Goal: Task Accomplishment & Management: Complete application form

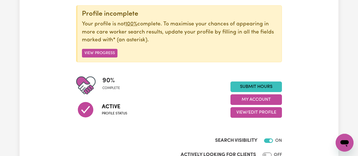
scroll to position [11, 0]
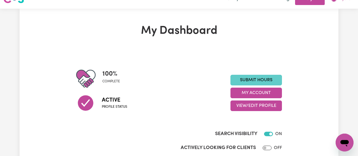
click at [261, 83] on link "Submit Hours" at bounding box center [255, 80] width 51 height 11
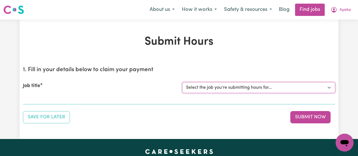
click at [182, 82] on select "Select the job you're submitting hours for... [[PERSON_NAME]] Support Work for …" at bounding box center [258, 87] width 153 height 11
select select "10509"
click option "[[PERSON_NAME]] Support Work for elderly woman for Personal Care and Domestic A…" at bounding box center [0, 0] width 0 height 0
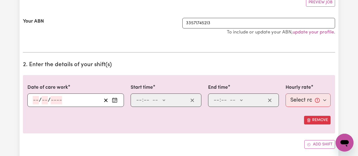
scroll to position [111, 0]
click at [114, 99] on icon "Enter the date of care work" at bounding box center [115, 100] width 6 height 6
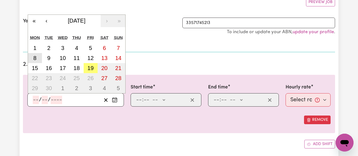
click at [36, 55] on abbr "8" at bounding box center [34, 58] width 3 height 6
type input "[DATE]"
type input "8"
type input "9"
type input "2025"
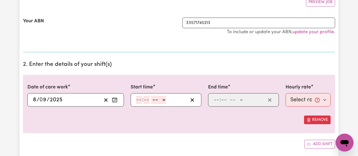
click at [140, 99] on input "number" at bounding box center [139, 100] width 6 height 8
type input "1"
click at [144, 99] on input "number" at bounding box center [144, 100] width 6 height 8
type input "30"
click at [149, 96] on select "-- AM PM" at bounding box center [156, 100] width 15 height 8
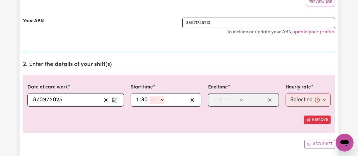
select select "pm"
click option "PM" at bounding box center [0, 0] width 0 height 0
type input "13:30"
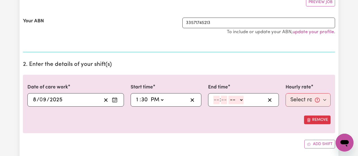
click at [217, 100] on input "number" at bounding box center [216, 100] width 6 height 8
type input "3"
type input "0"
click at [227, 96] on select "-- AM PM" at bounding box center [234, 100] width 15 height 8
select select "pm"
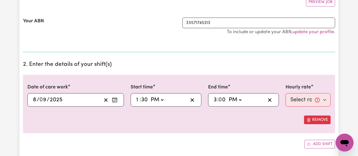
click option "PM" at bounding box center [0, 0] width 0 height 0
type input "15:00"
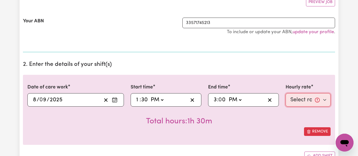
select select "53.71-Weekday"
click option "$53.71 (Weekday)" at bounding box center [0, 0] width 0 height 0
click at [292, 121] on div "Total hours: 1h 30m" at bounding box center [178, 117] width 303 height 21
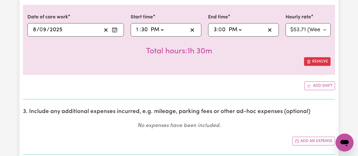
scroll to position [182, 0]
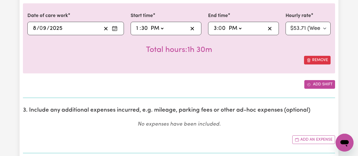
click at [314, 87] on button "Add shift" at bounding box center [319, 84] width 31 height 9
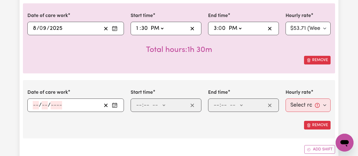
click at [117, 105] on rect "Enter the date of care work" at bounding box center [114, 106] width 4 height 4
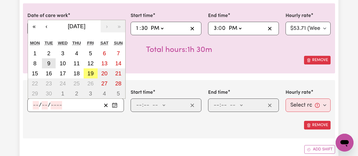
click at [46, 62] on button "9" at bounding box center [49, 63] width 14 height 10
type input "[DATE]"
type input "9"
type input "2025"
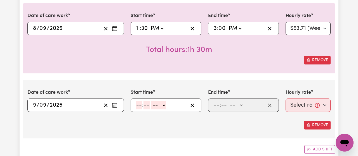
click at [139, 103] on input "number" at bounding box center [139, 105] width 6 height 8
type input "9"
type input "0"
click at [150, 101] on select "-- AM PM" at bounding box center [157, 105] width 15 height 8
select select "am"
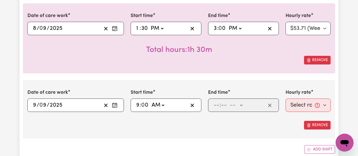
click option "AM" at bounding box center [0, 0] width 0 height 0
type input "09:00"
click at [214, 107] on input "number" at bounding box center [216, 105] width 6 height 8
type input "11"
type input "00"
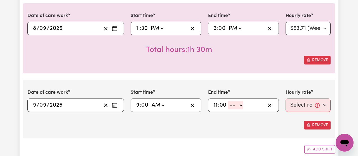
click at [228, 101] on select "-- AM PM" at bounding box center [235, 105] width 15 height 8
select select "am"
click option "AM" at bounding box center [0, 0] width 0 height 0
type input "11:00"
type input "0"
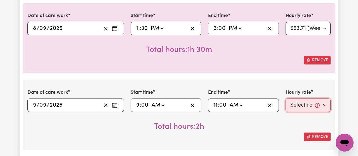
select select "53.71-Weekday"
click option "$53.71 (Weekday)" at bounding box center [0, 0] width 0 height 0
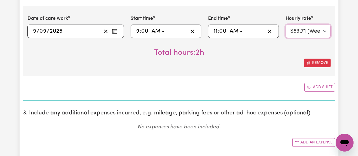
scroll to position [257, 0]
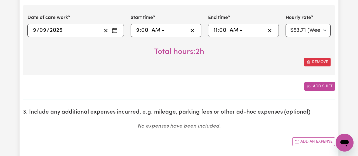
click at [322, 86] on button "Add shift" at bounding box center [319, 86] width 31 height 9
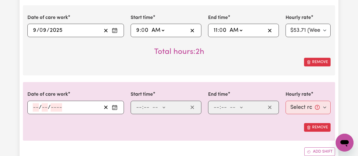
click at [116, 105] on icon "Enter the date of care work" at bounding box center [115, 108] width 6 height 6
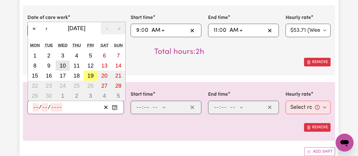
click at [62, 65] on abbr "10" at bounding box center [63, 66] width 6 height 6
type input "[DATE]"
type input "10"
type input "9"
type input "2025"
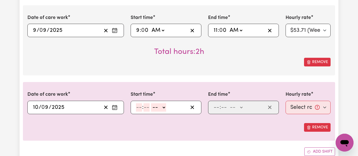
click at [138, 107] on input "number" at bounding box center [139, 107] width 6 height 8
type input "1"
click at [143, 107] on input "number" at bounding box center [144, 107] width 6 height 8
type input "30"
click at [149, 103] on select "-- AM PM" at bounding box center [156, 107] width 15 height 8
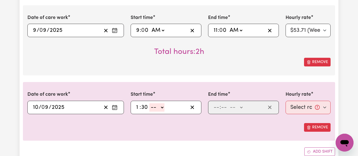
select select "pm"
click option "PM" at bounding box center [0, 0] width 0 height 0
type input "13:30"
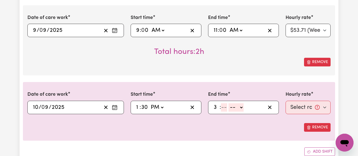
click at [214, 108] on input "3" at bounding box center [216, 107] width 6 height 8
type input "3"
type input "30"
click at [227, 103] on select "-- AM PM" at bounding box center [234, 107] width 15 height 8
select select "pm"
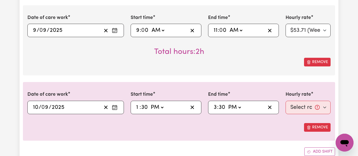
click option "PM" at bounding box center [0, 0] width 0 height 0
type input "15:30"
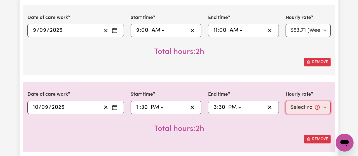
click at [285, 101] on select "Select rate... $53.71 (Weekday)" at bounding box center [307, 107] width 45 height 13
select select "53.71-Weekday"
click option "$53.71 (Weekday)" at bounding box center [0, 0] width 0 height 0
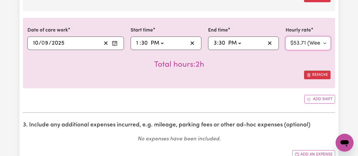
scroll to position [331, 0]
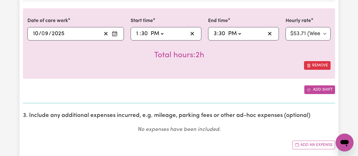
click at [318, 90] on button "Add shift" at bounding box center [319, 89] width 31 height 9
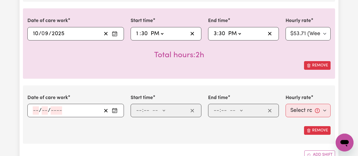
click at [116, 108] on icon "Enter the date of care work" at bounding box center [114, 108] width 3 height 0
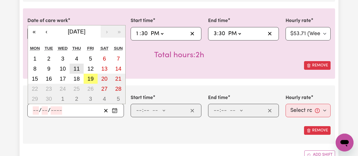
click at [77, 66] on abbr "11" at bounding box center [76, 69] width 6 height 6
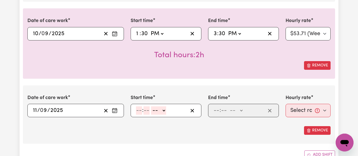
type input "[DATE]"
type input "11"
type input "9"
type input "2025"
click at [138, 108] on input "number" at bounding box center [139, 110] width 6 height 8
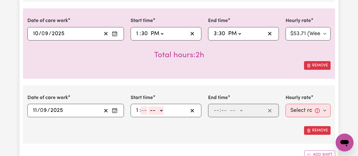
type input "1"
click at [143, 110] on input "number" at bounding box center [144, 110] width 6 height 8
type input "0"
click at [150, 106] on select "-- AM PM" at bounding box center [157, 110] width 15 height 8
select select "pm"
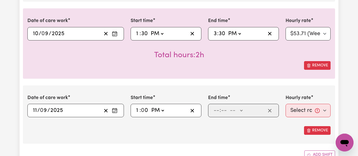
click option "PM" at bounding box center [0, 0] width 0 height 0
type input "13:00"
type input "3"
click at [217, 111] on input "3" at bounding box center [215, 110] width 4 height 8
type input "30"
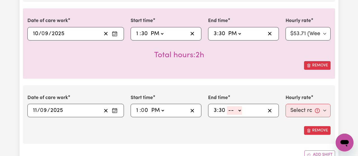
click at [227, 106] on select "-- AM PM" at bounding box center [234, 110] width 15 height 8
select select "pm"
click option "PM" at bounding box center [0, 0] width 0 height 0
type input "15:30"
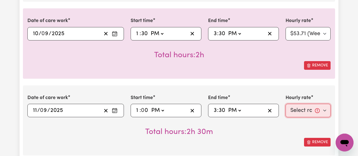
click at [285, 104] on select "Select rate... $53.71 (Weekday)" at bounding box center [307, 110] width 45 height 13
select select "53.71-Weekday"
click option "$53.71 (Weekday)" at bounding box center [0, 0] width 0 height 0
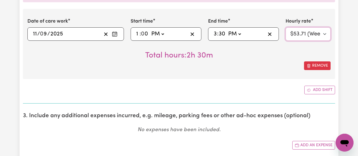
scroll to position [409, 0]
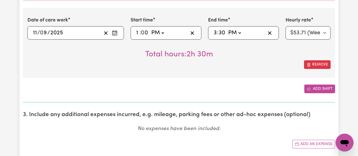
click at [324, 85] on button "Add shift" at bounding box center [319, 89] width 31 height 9
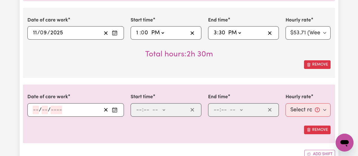
click at [116, 110] on circle "Enter the date of care work" at bounding box center [116, 110] width 1 height 1
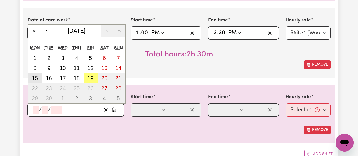
click at [30, 74] on button "15" at bounding box center [35, 78] width 14 height 10
type input "[DATE]"
type input "15"
type input "9"
type input "2025"
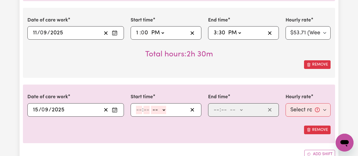
click at [138, 108] on input "number" at bounding box center [139, 110] width 6 height 8
type input "1"
click at [142, 109] on input "number" at bounding box center [144, 110] width 6 height 8
type input "30"
click at [149, 106] on select "-- AM PM" at bounding box center [156, 110] width 15 height 8
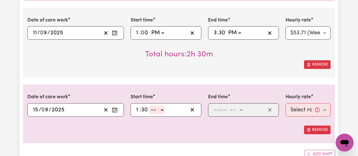
select select "pm"
click option "PM" at bounding box center [0, 0] width 0 height 0
type input "13:30"
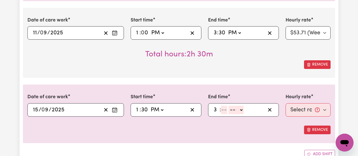
click at [217, 108] on input "3" at bounding box center [216, 110] width 6 height 8
type input "3"
type input "0"
click at [227, 106] on select "-- AM PM" at bounding box center [234, 110] width 15 height 8
select select "pm"
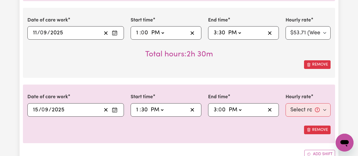
click option "PM" at bounding box center [0, 0] width 0 height 0
type input "15:00"
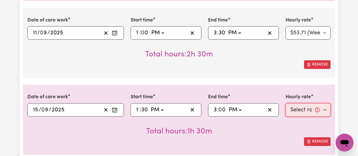
click at [285, 103] on select "Select rate... $53.71 (Weekday)" at bounding box center [307, 109] width 45 height 13
select select "53.71-Weekday"
click option "$53.71 (Weekday)" at bounding box center [0, 0] width 0 height 0
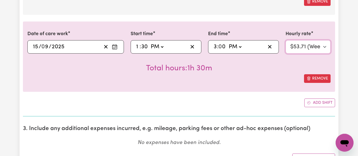
scroll to position [472, 0]
click at [308, 101] on icon "Add another shift" at bounding box center [308, 103] width 4 height 4
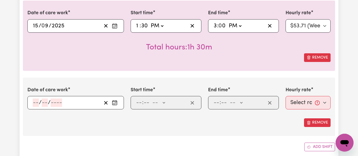
scroll to position [501, 0]
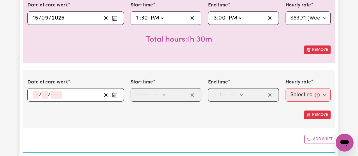
click at [116, 95] on icon "Enter the date of care work" at bounding box center [115, 95] width 6 height 6
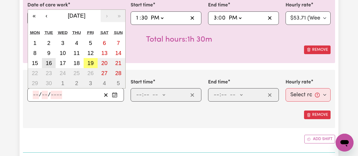
click at [48, 61] on abbr "16" at bounding box center [49, 63] width 6 height 6
type input "[DATE]"
type input "16"
type input "9"
type input "2025"
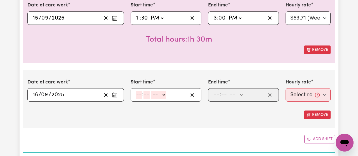
click at [139, 95] on input "number" at bounding box center [139, 95] width 6 height 8
type input "9"
click at [145, 94] on input "number" at bounding box center [144, 95] width 6 height 8
type input "0"
click at [150, 91] on select "-- AM PM" at bounding box center [157, 95] width 15 height 8
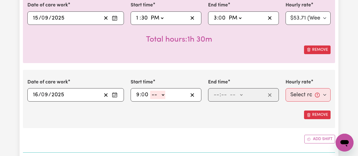
select select "am"
click option "AM" at bounding box center [0, 0] width 0 height 0
type input "09:00"
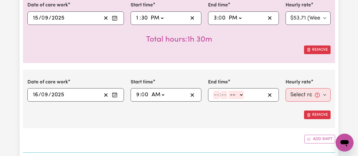
click at [215, 97] on input "number" at bounding box center [216, 95] width 6 height 8
type input "11"
type input "00"
click at [228, 91] on select "-- AM PM" at bounding box center [235, 95] width 15 height 8
select select "am"
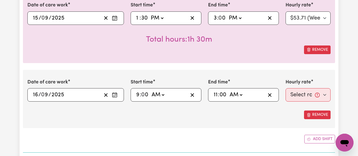
click option "AM" at bounding box center [0, 0] width 0 height 0
type input "11:00"
type input "0"
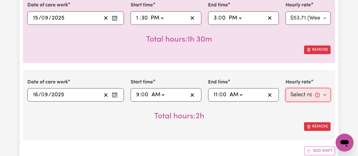
click at [285, 88] on select "Select rate... $53.71 (Weekday)" at bounding box center [307, 94] width 45 height 13
select select "53.71-Weekday"
click option "$53.71 (Weekday)" at bounding box center [0, 0] width 0 height 0
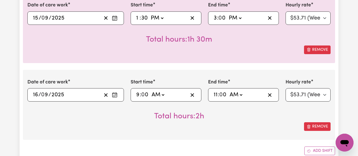
click at [290, 118] on div "Total hours: 2h" at bounding box center [178, 112] width 303 height 21
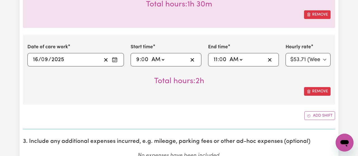
scroll to position [536, 0]
click at [317, 115] on button "Add shift" at bounding box center [319, 115] width 31 height 9
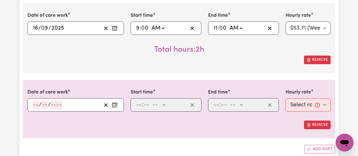
scroll to position [568, 0]
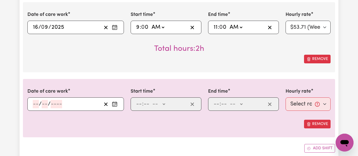
click at [114, 104] on icon "Enter the date of care work" at bounding box center [115, 104] width 6 height 6
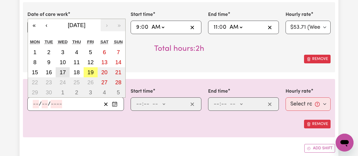
click at [60, 70] on abbr "17" at bounding box center [63, 72] width 6 height 6
type input "[DATE]"
type input "17"
type input "9"
type input "2025"
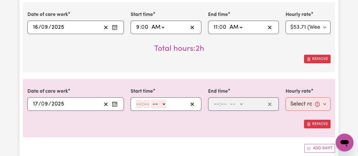
click at [139, 105] on input "number" at bounding box center [139, 104] width 6 height 8
type input "1"
click at [142, 102] on input "number" at bounding box center [144, 104] width 6 height 8
type input "30"
select select "pm"
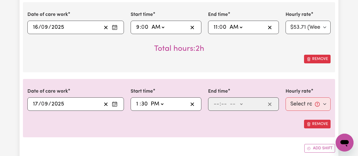
click option "PM" at bounding box center [0, 0] width 0 height 0
type input "13:30"
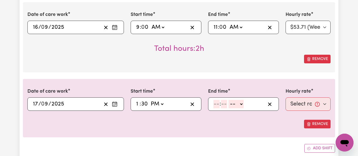
click at [157, 133] on div "Date of care work [DATE] 17 / 0 9 / 2025 « ‹ [DATE] › » Mon Tue Wed Thu Fri Sat…" at bounding box center [179, 108] width 312 height 58
click at [216, 104] on input "number" at bounding box center [216, 104] width 6 height 8
type input "3"
type input "30"
click at [227, 100] on select "-- AM PM" at bounding box center [234, 104] width 15 height 8
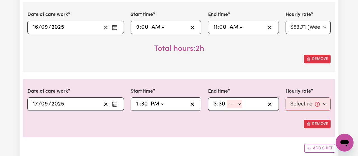
select select "pm"
click option "PM" at bounding box center [0, 0] width 0 height 0
type input "15:30"
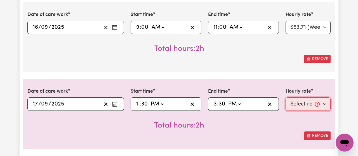
click at [285, 97] on select "Select rate... $53.71 (Weekday)" at bounding box center [307, 103] width 45 height 13
select select "53.71-Weekday"
click option "$53.71 (Weekday)" at bounding box center [0, 0] width 0 height 0
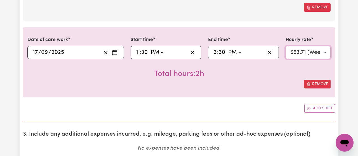
scroll to position [620, 0]
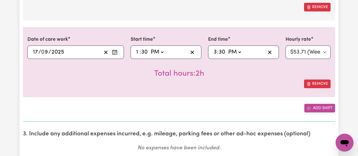
click at [318, 108] on button "Add shift" at bounding box center [319, 108] width 31 height 9
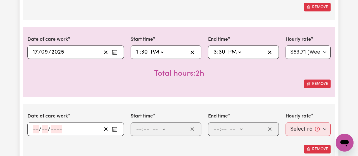
click at [118, 127] on button "Enter the date of care work" at bounding box center [114, 129] width 9 height 8
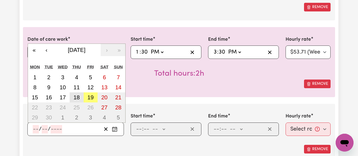
click at [78, 97] on abbr "18" at bounding box center [76, 97] width 6 height 6
type input "[DATE]"
type input "18"
type input "9"
type input "2025"
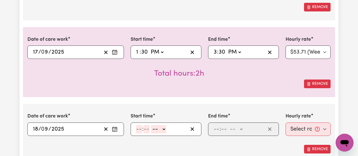
click at [137, 126] on input "number" at bounding box center [139, 129] width 6 height 8
type input "1"
click at [143, 127] on input "number" at bounding box center [144, 129] width 6 height 8
click at [137, 127] on input "1" at bounding box center [138, 129] width 4 height 8
click at [141, 127] on input "number" at bounding box center [144, 129] width 6 height 8
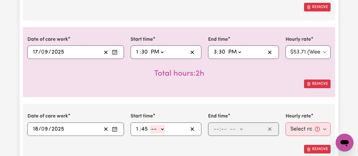
type input "45"
click at [149, 125] on select "-- AM PM" at bounding box center [156, 129] width 15 height 8
select select "pm"
click option "PM" at bounding box center [0, 0] width 0 height 0
type input "13:45"
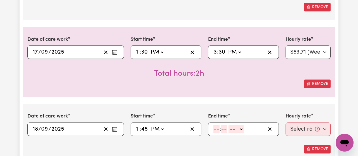
click at [216, 130] on input "number" at bounding box center [216, 129] width 6 height 8
type input "4"
type input "15"
click at [226, 125] on select "-- AM PM" at bounding box center [233, 129] width 15 height 8
select select "pm"
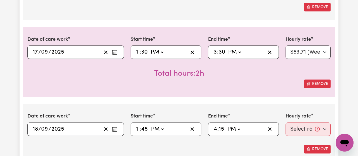
click option "PM" at bounding box center [0, 0] width 0 height 0
type input "16:15"
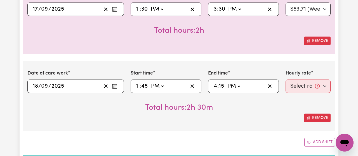
scroll to position [664, 0]
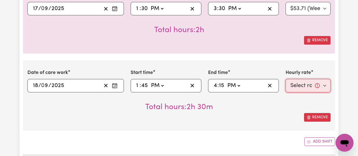
click at [285, 79] on select "Select rate... $53.71 (Weekday)" at bounding box center [307, 85] width 45 height 13
select select "53.71-Weekday"
click option "$53.71 (Weekday)" at bounding box center [0, 0] width 0 height 0
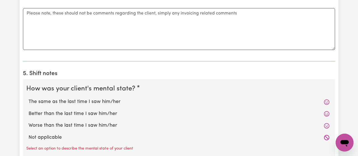
scroll to position [894, 0]
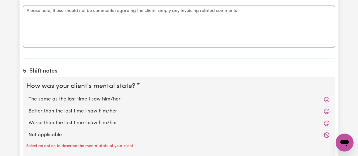
click at [89, 97] on label "The same as the last time I saw him/her" at bounding box center [178, 99] width 301 height 7
click at [28, 96] on input "The same as the last time I saw him/her" at bounding box center [28, 96] width 0 height 0
radio input "true"
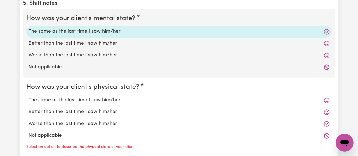
scroll to position [962, 0]
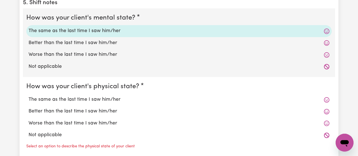
click at [82, 97] on label "The same as the last time I saw him/her" at bounding box center [178, 99] width 301 height 7
click at [28, 96] on input "The same as the last time I saw him/her" at bounding box center [28, 96] width 0 height 0
radio input "true"
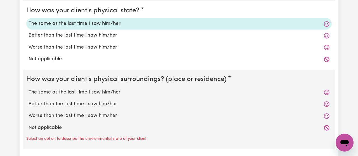
scroll to position [1039, 0]
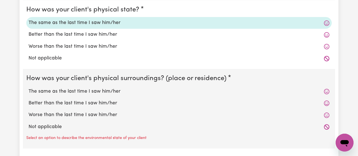
click at [83, 91] on label "The same as the last time I saw him/her" at bounding box center [178, 91] width 301 height 7
click at [28, 88] on input "The same as the last time I saw him/her" at bounding box center [28, 88] width 0 height 0
radio input "true"
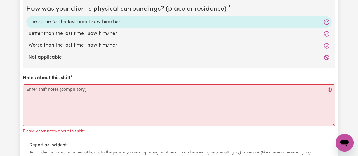
scroll to position [1111, 0]
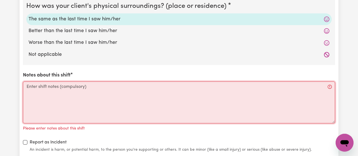
click at [123, 91] on textarea "Notes about this shift" at bounding box center [179, 103] width 312 height 42
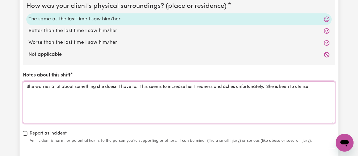
click at [304, 82] on textarea "She worries a lot about something she doesn't have to. This seems to increase h…" at bounding box center [179, 103] width 312 height 42
click at [300, 87] on textarea "She worries a lot about something she doesn't have to. This seems to increase h…" at bounding box center [179, 103] width 312 height 42
click at [314, 86] on textarea "She worries a lot about something she doesn't have to. This seems to increase h…" at bounding box center [179, 103] width 312 height 42
click at [309, 82] on textarea "She worries a lot about something she doesn't have to. This seems to increase h…" at bounding box center [179, 103] width 312 height 42
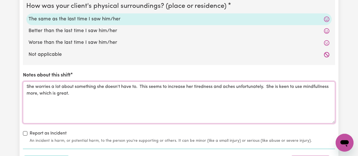
click at [311, 84] on textarea "She worries a lot about something she doesn't have to. This seems to increase h…" at bounding box center [179, 103] width 312 height 42
click at [91, 94] on textarea "She worries a lot about something she doesn't have to. This seems to increase h…" at bounding box center [179, 103] width 312 height 42
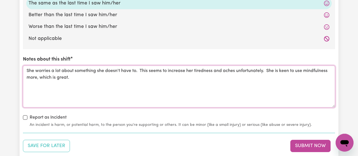
scroll to position [1129, 0]
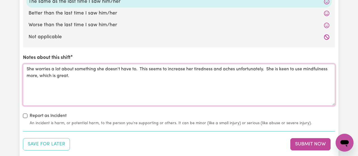
click at [168, 66] on textarea "She worries a lot about something she doesn't have to. This seems to increase h…" at bounding box center [179, 85] width 312 height 42
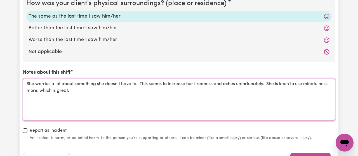
scroll to position [1114, 0]
click at [39, 89] on textarea "She worries a lot about something she doesn't have to. This seems to increase h…" at bounding box center [179, 100] width 312 height 42
click at [37, 89] on textarea "She worries a lot about something she doesn't have to. This seems to increase h…" at bounding box center [179, 100] width 312 height 42
click at [89, 96] on textarea "She worries a lot about something she doesn't have to. This seems to increase h…" at bounding box center [179, 100] width 312 height 42
click at [37, 88] on textarea "She worries a lot about something she doesn't have to. This seems to increase h…" at bounding box center [179, 100] width 312 height 42
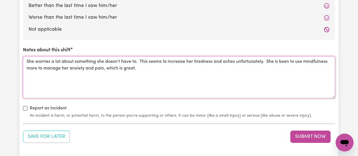
scroll to position [1138, 0]
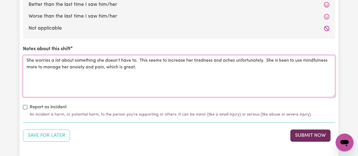
type textarea "She worries a lot about something she doesn't have to. This seems to increase h…"
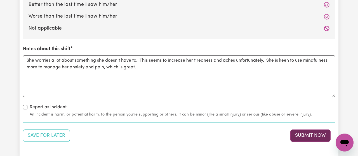
click at [313, 132] on button "Submit Now" at bounding box center [310, 136] width 40 height 12
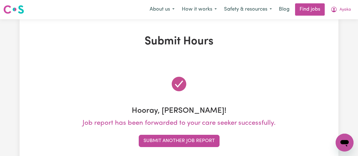
scroll to position [0, 0]
